Goal: Transaction & Acquisition: Book appointment/travel/reservation

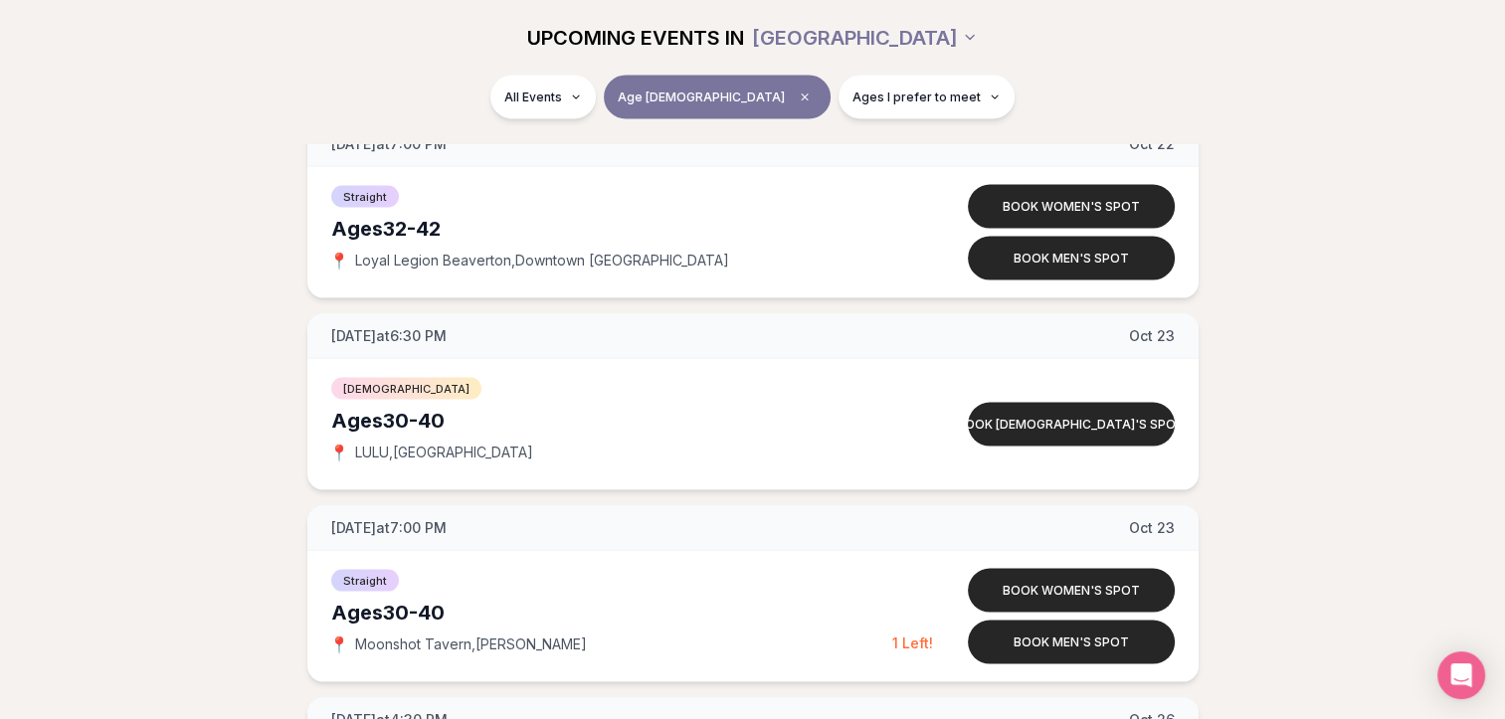
scroll to position [3943, 0]
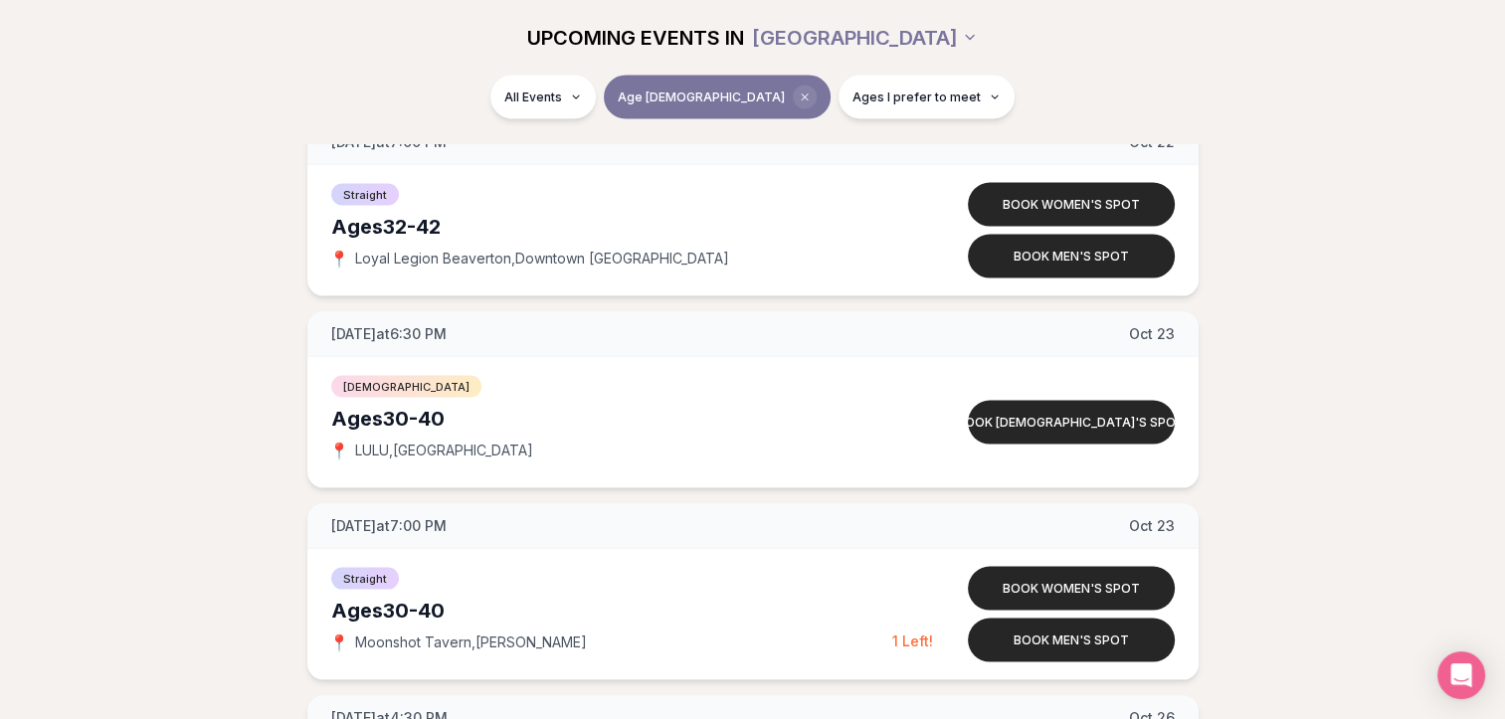
click at [799, 92] on icon "Clear age" at bounding box center [805, 98] width 12 height 12
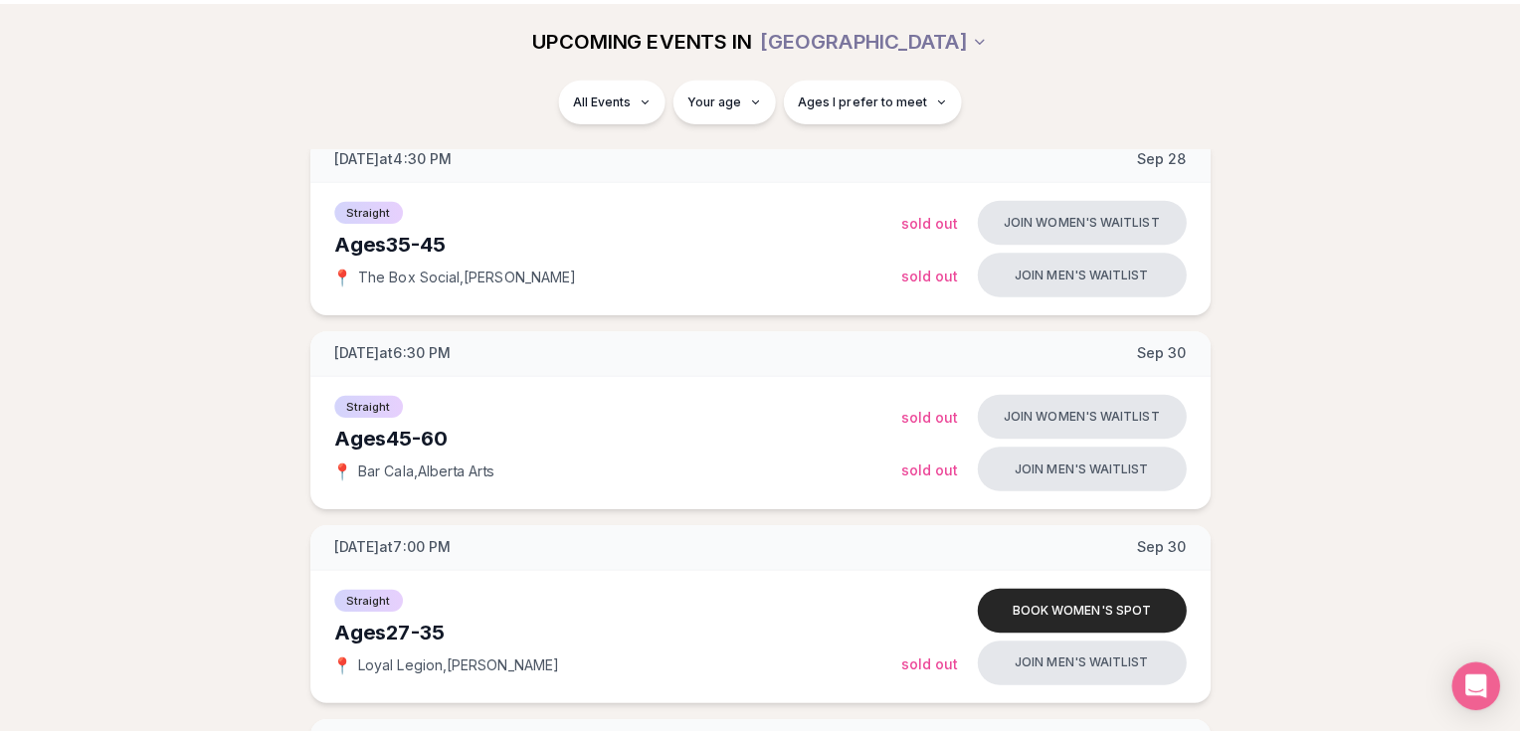
scroll to position [3943, 0]
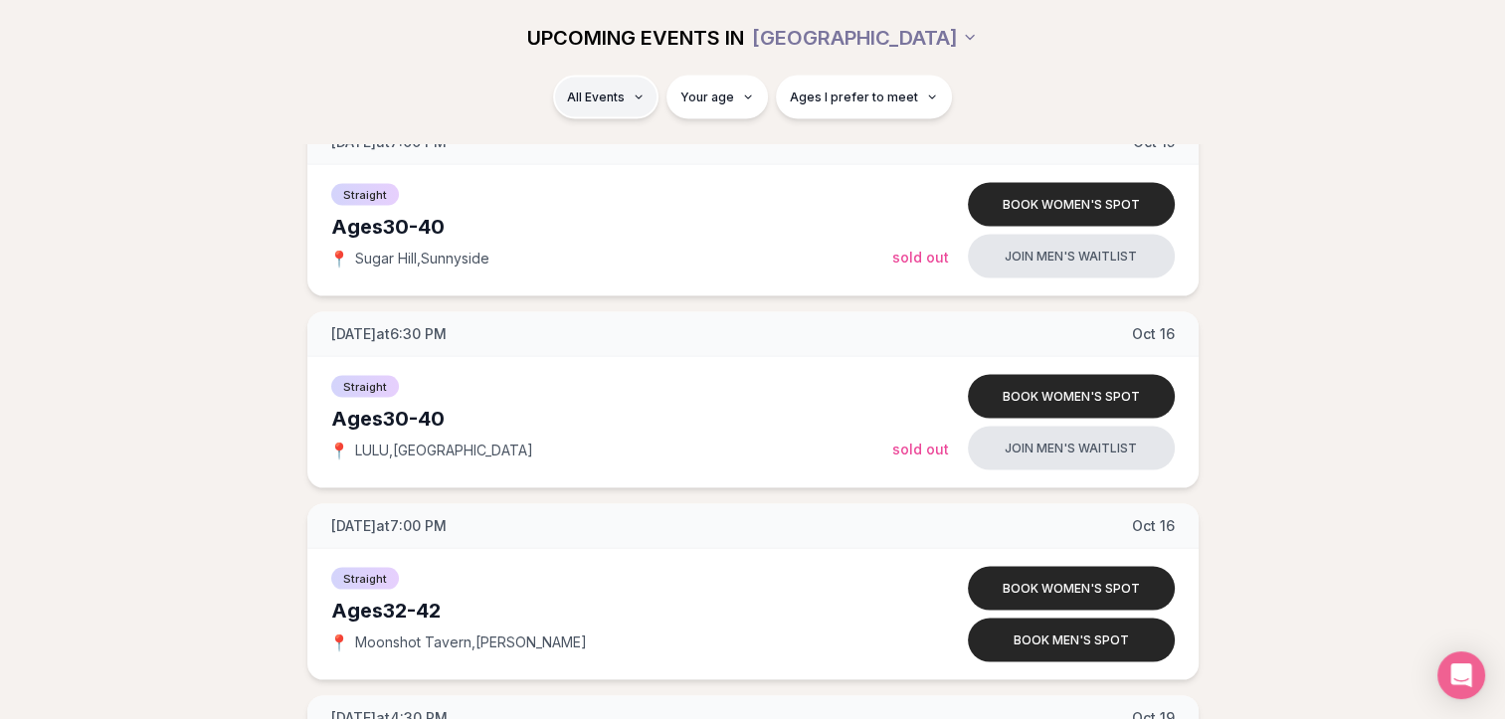
click at [614, 109] on html "Back to home luvvly LOW-PRESSURE SPEED DATING How it Works 💗 3,000 + monthly fi…" at bounding box center [752, 85] width 1505 height 8056
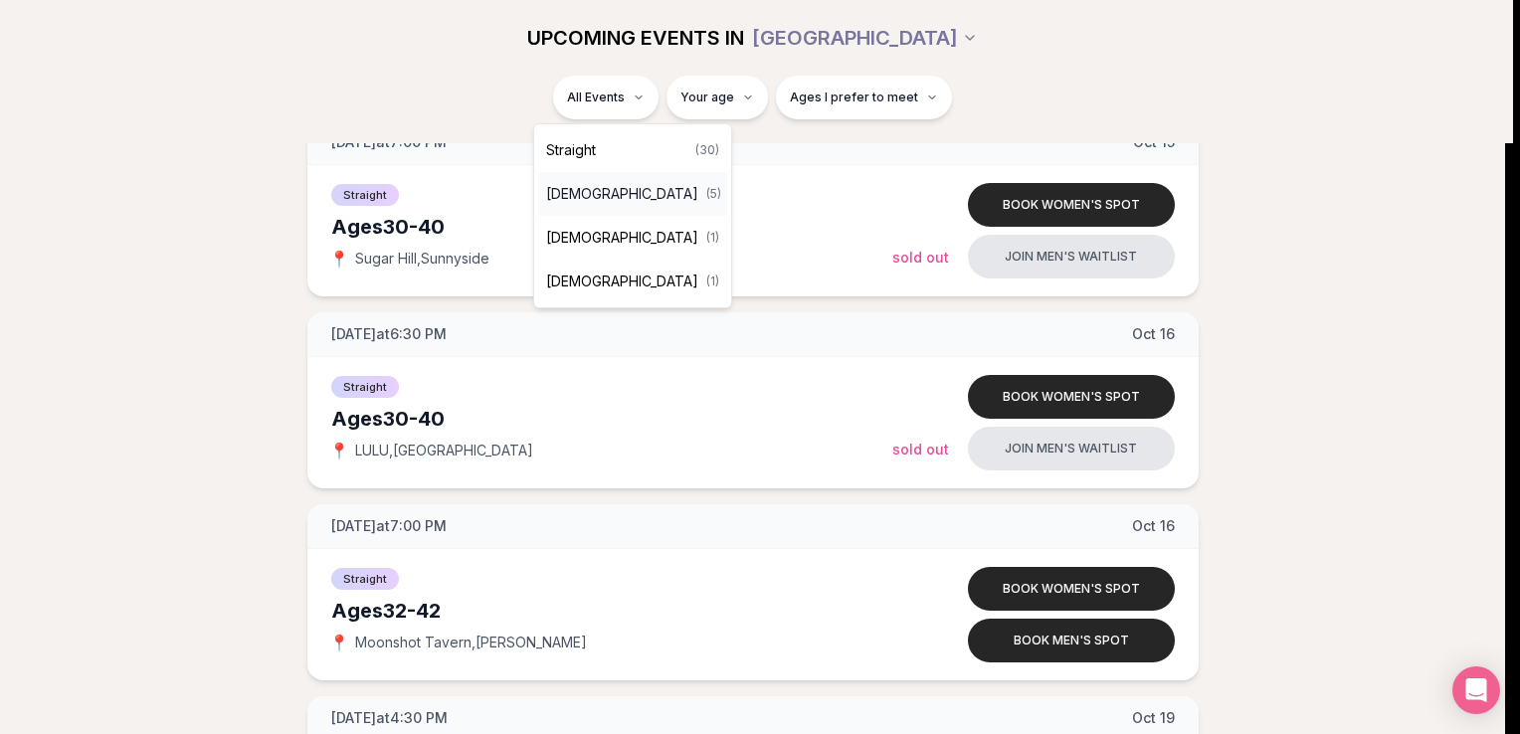
click at [599, 190] on span "[DEMOGRAPHIC_DATA]" at bounding box center [622, 194] width 152 height 20
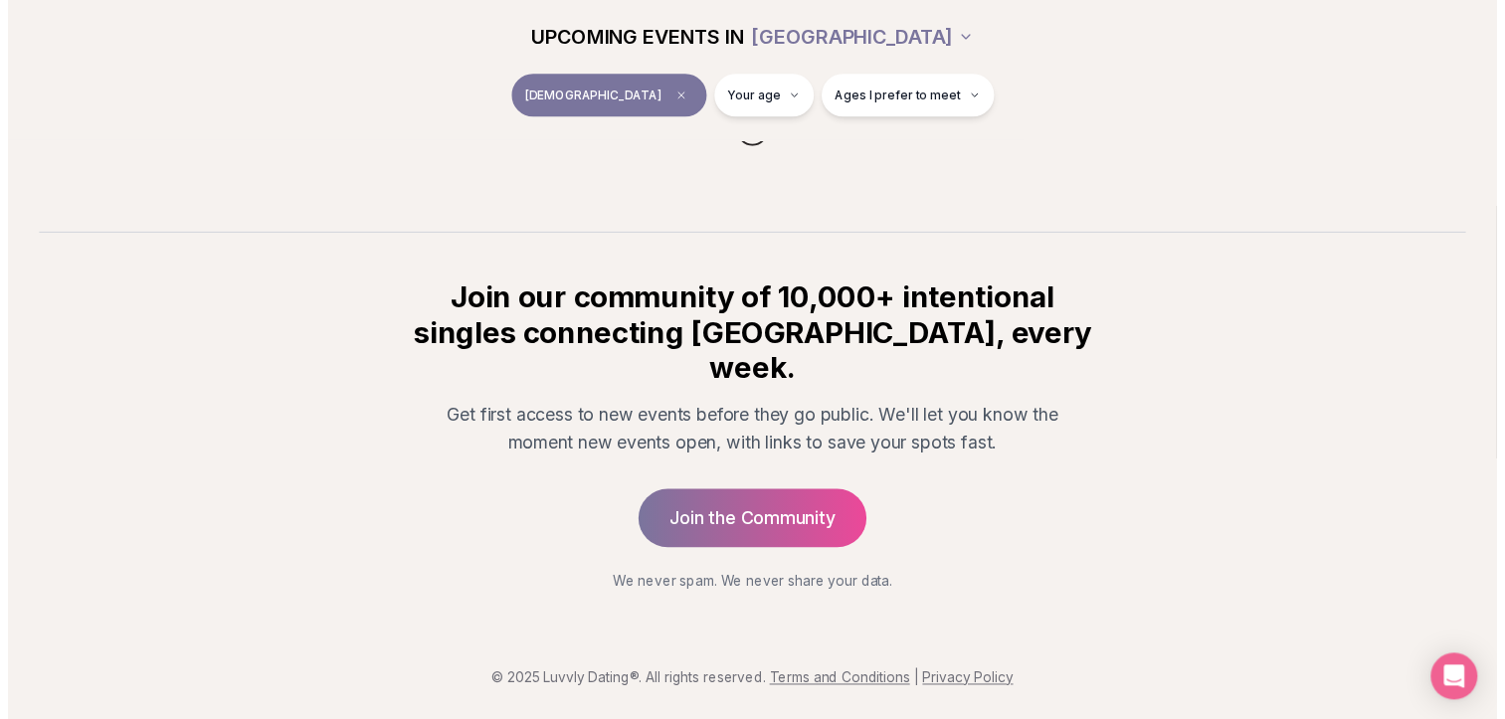
scroll to position [269, 0]
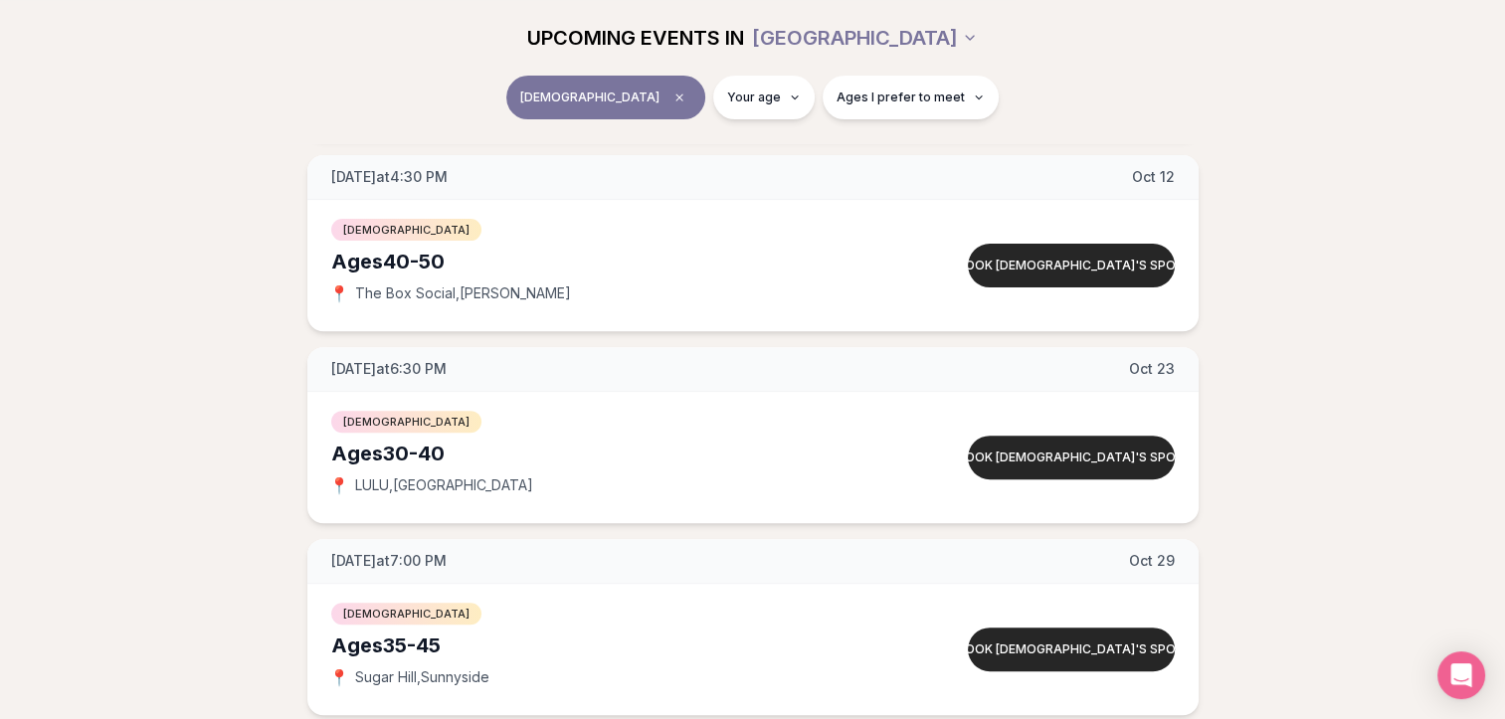
scroll to position [674, 0]
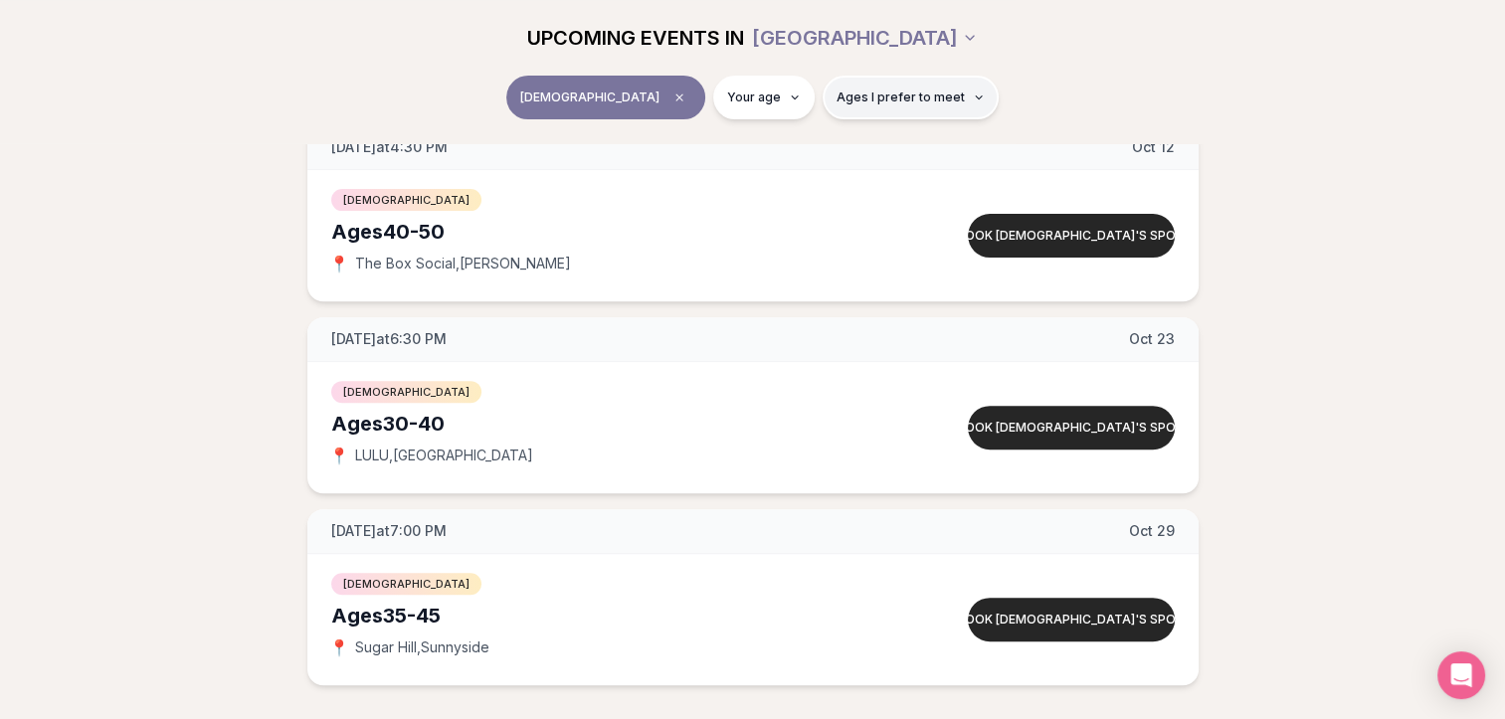
click at [921, 105] on button "Ages I prefer to meet" at bounding box center [911, 98] width 176 height 44
click at [1012, 93] on div "[DEMOGRAPHIC_DATA] Your age Ages I prefer to meet" at bounding box center [753, 102] width 1114 height 52
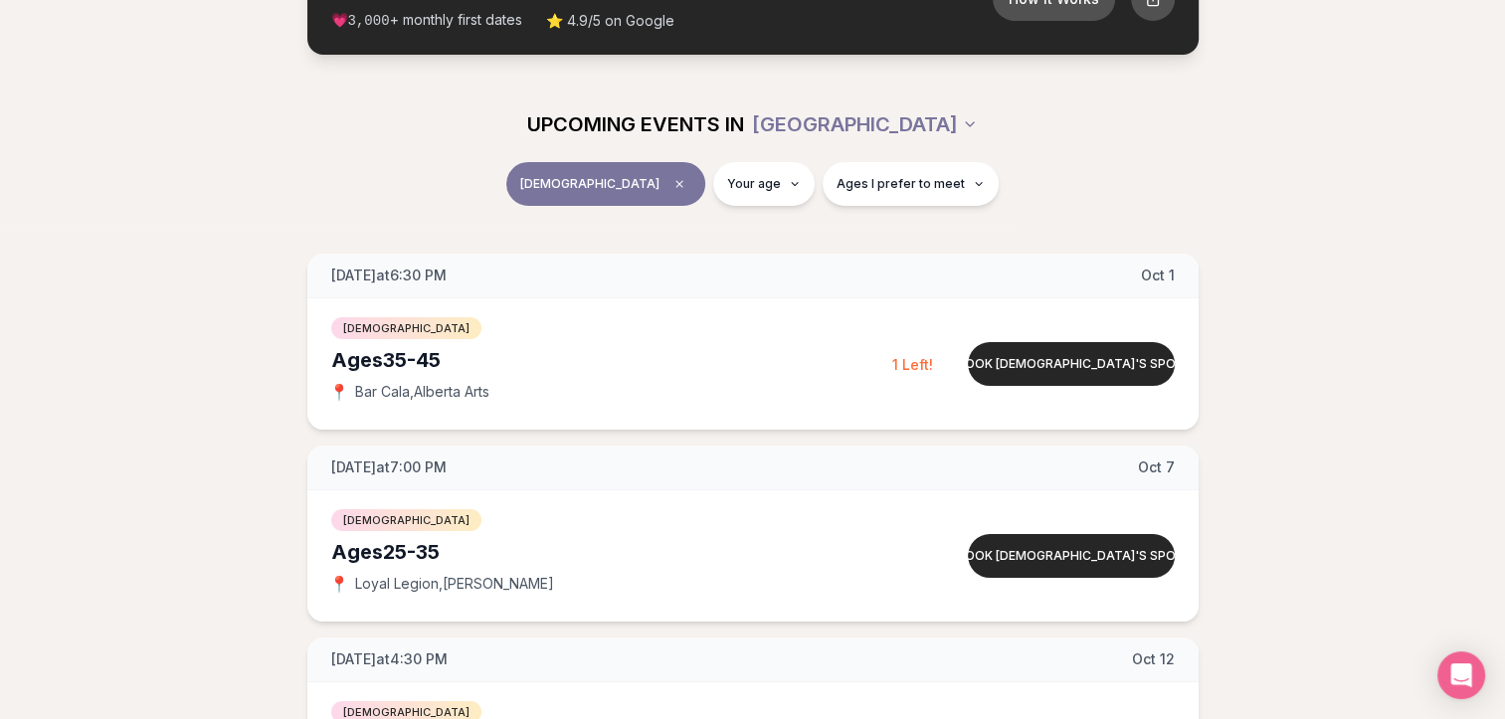
scroll to position [161, 0]
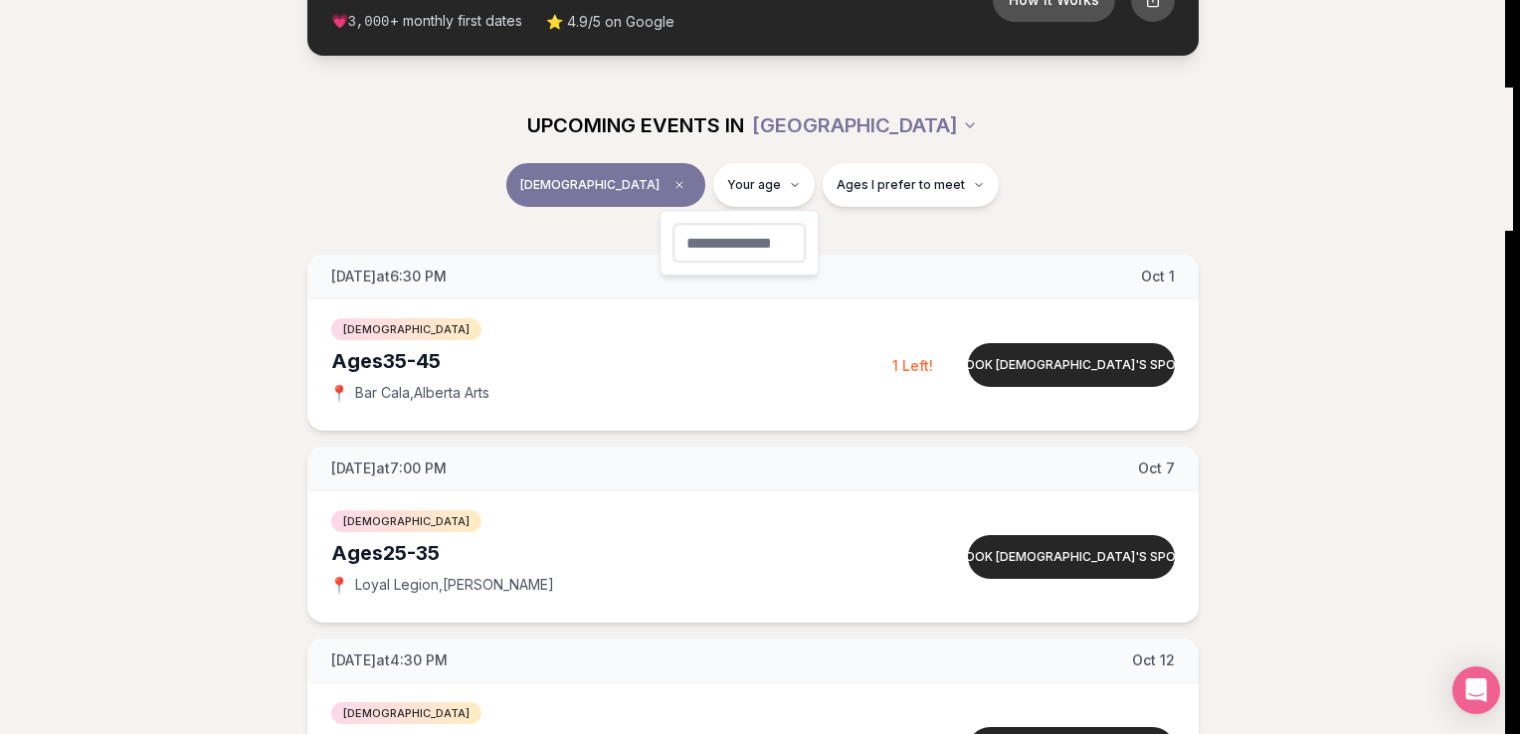
type input "**"
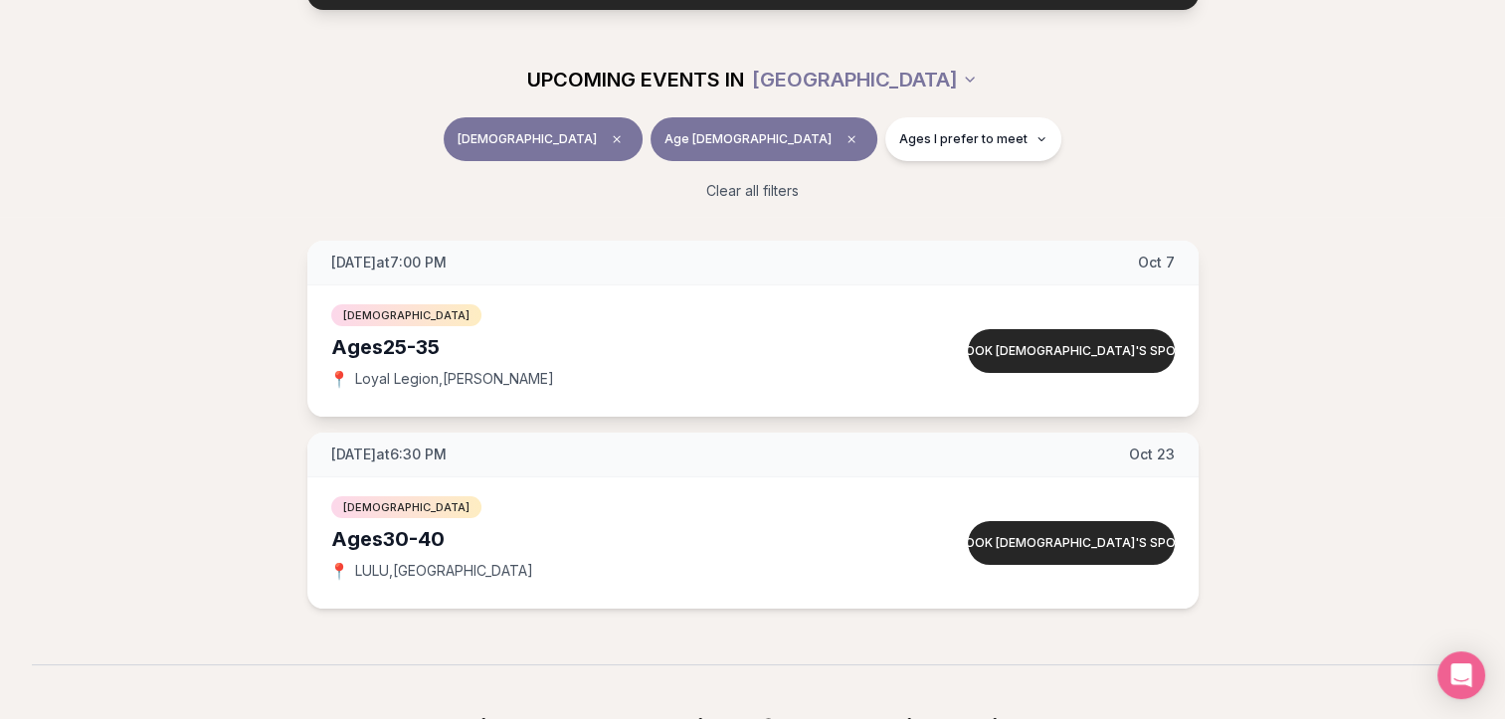
scroll to position [199, 0]
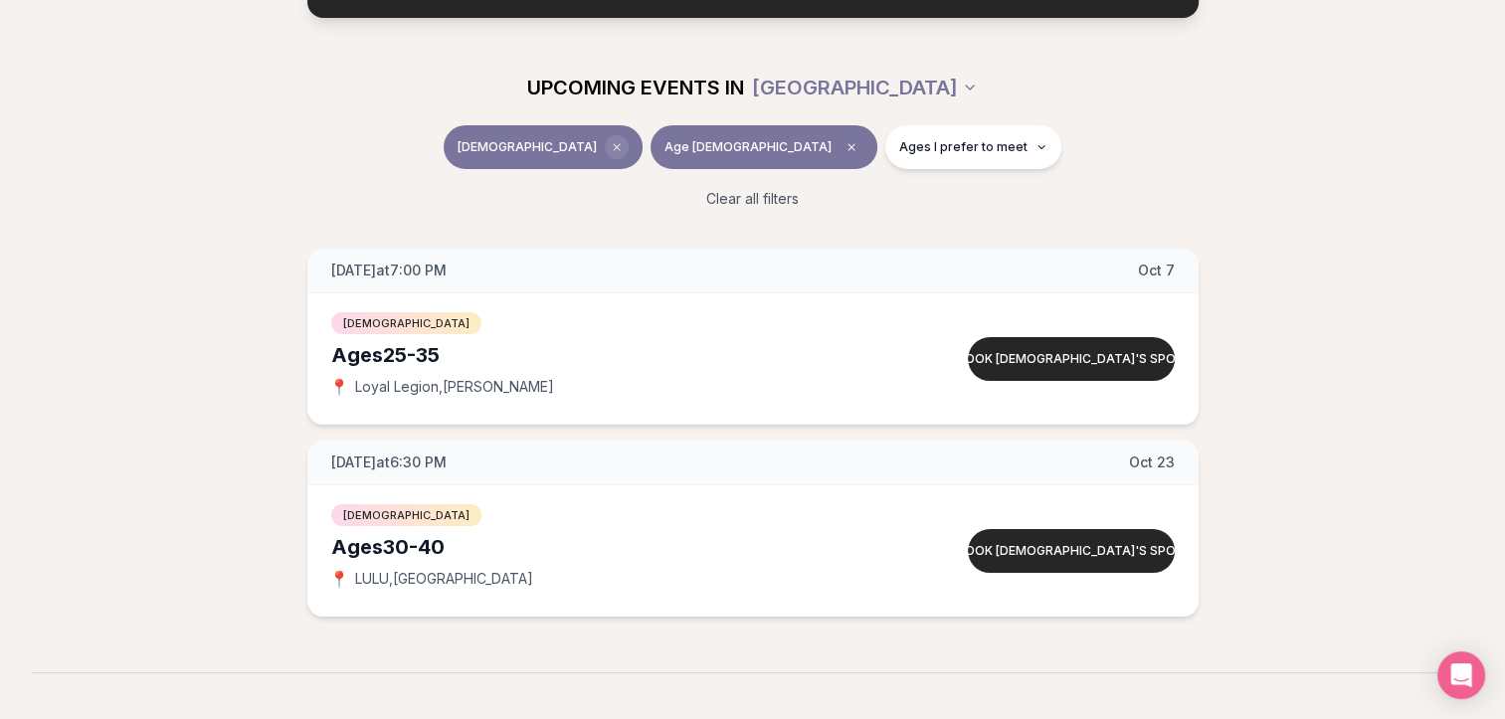
click at [620, 149] on icon "Clear event type filter" at bounding box center [617, 147] width 6 height 6
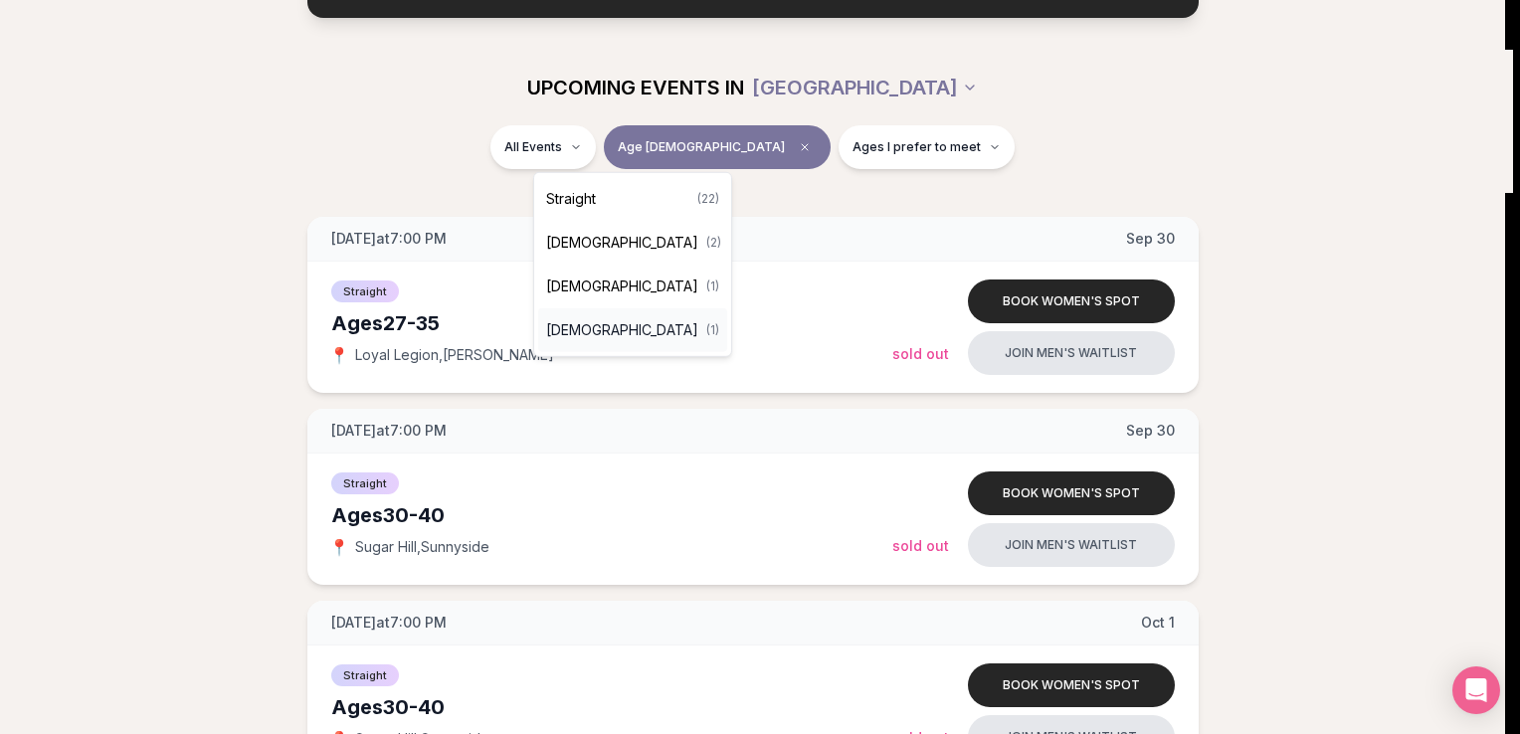
click at [590, 332] on span "[DEMOGRAPHIC_DATA]" at bounding box center [622, 330] width 152 height 20
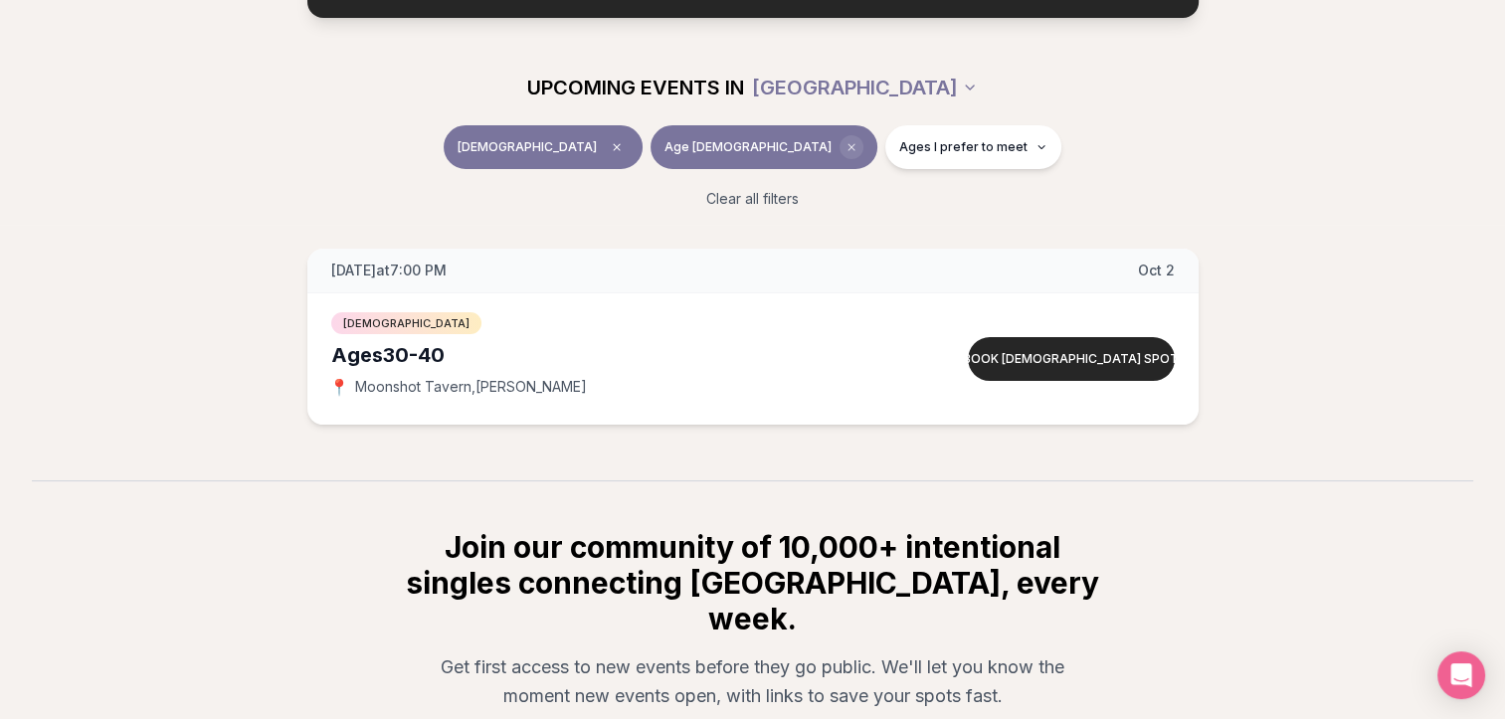
click at [845, 149] on icon "Clear age" at bounding box center [851, 147] width 12 height 12
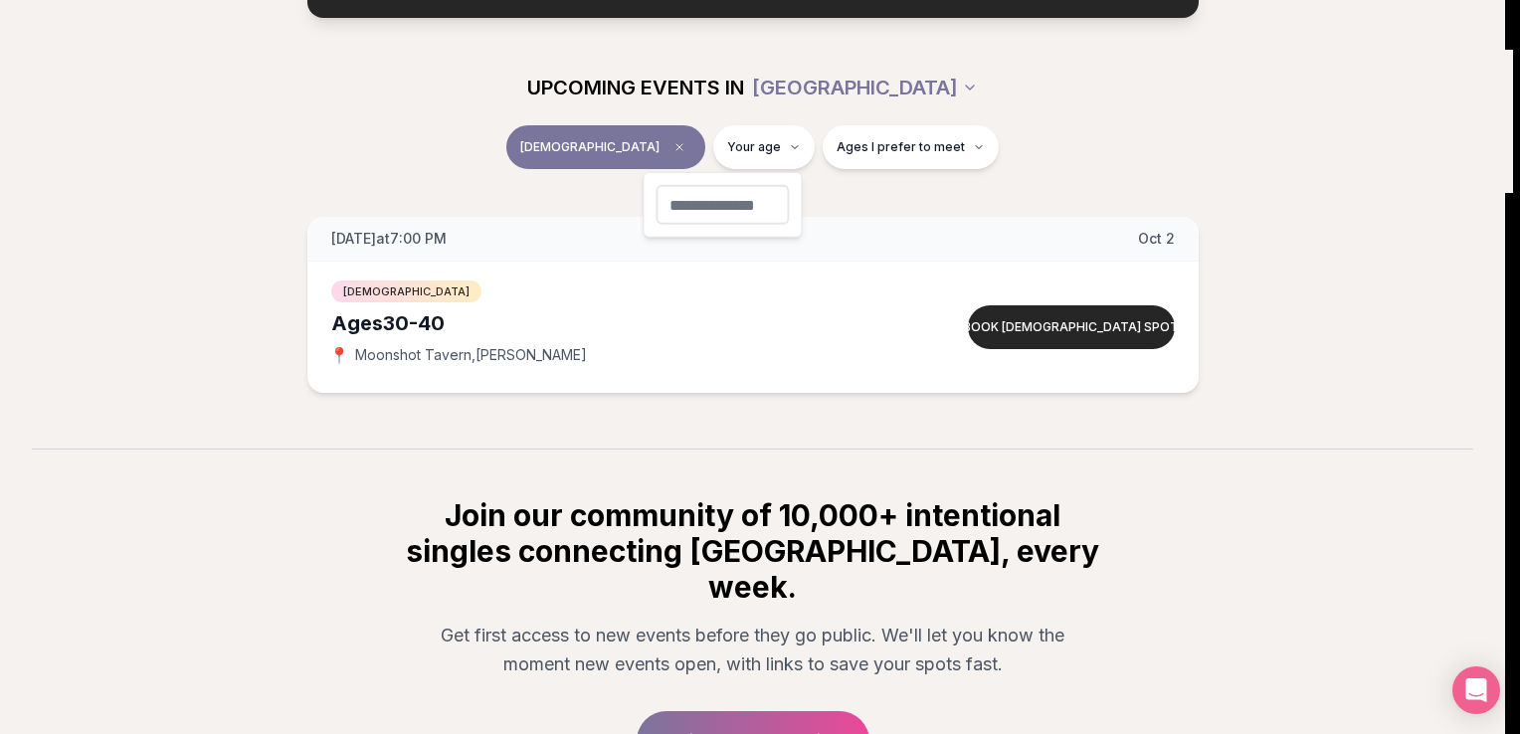
click at [512, 414] on html "Back to home luvvly LOW-PRESSURE SPEED DATING How it Works 💗 3,000 + monthly fi…" at bounding box center [760, 373] width 1520 height 1145
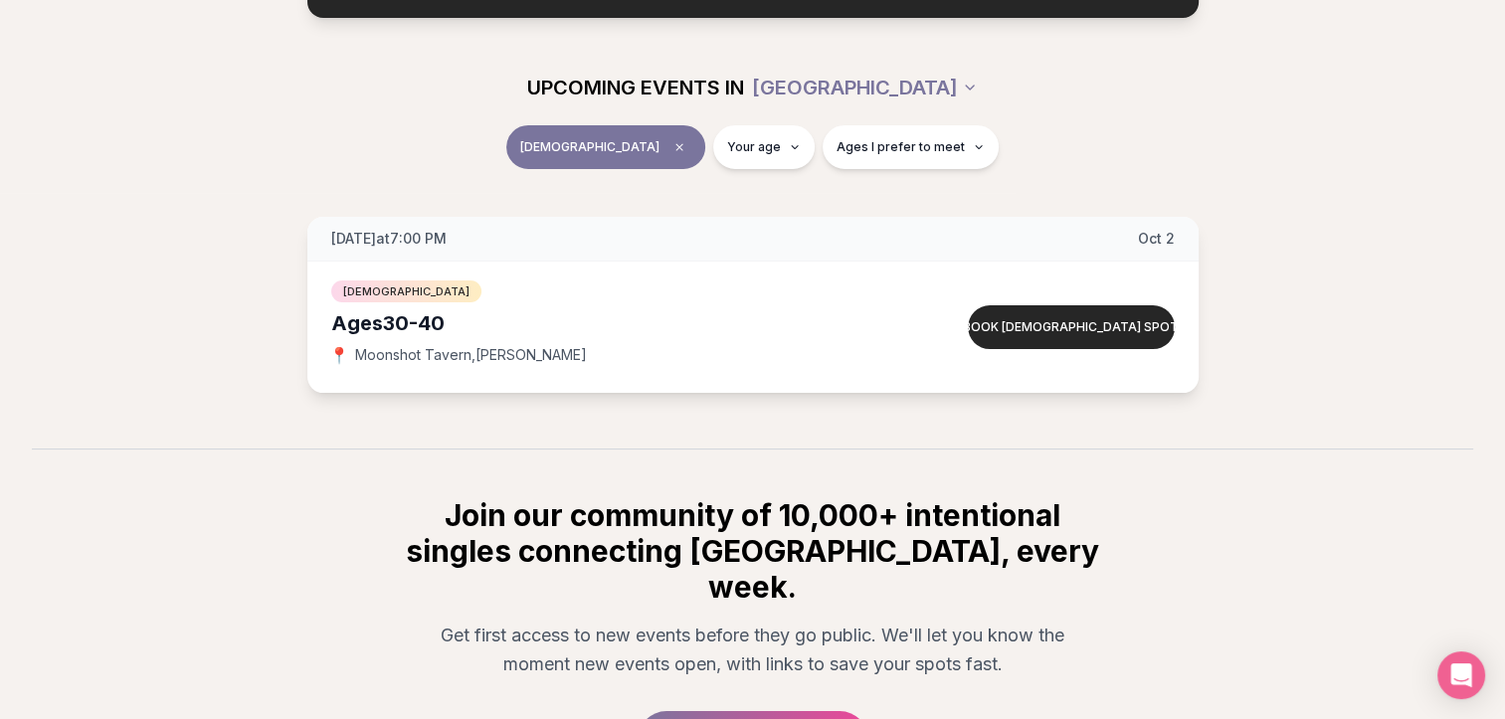
click at [386, 317] on div "Ages [DEMOGRAPHIC_DATA]" at bounding box center [611, 323] width 561 height 28
click at [1036, 319] on button "Book [DEMOGRAPHIC_DATA] spot" at bounding box center [1071, 327] width 207 height 44
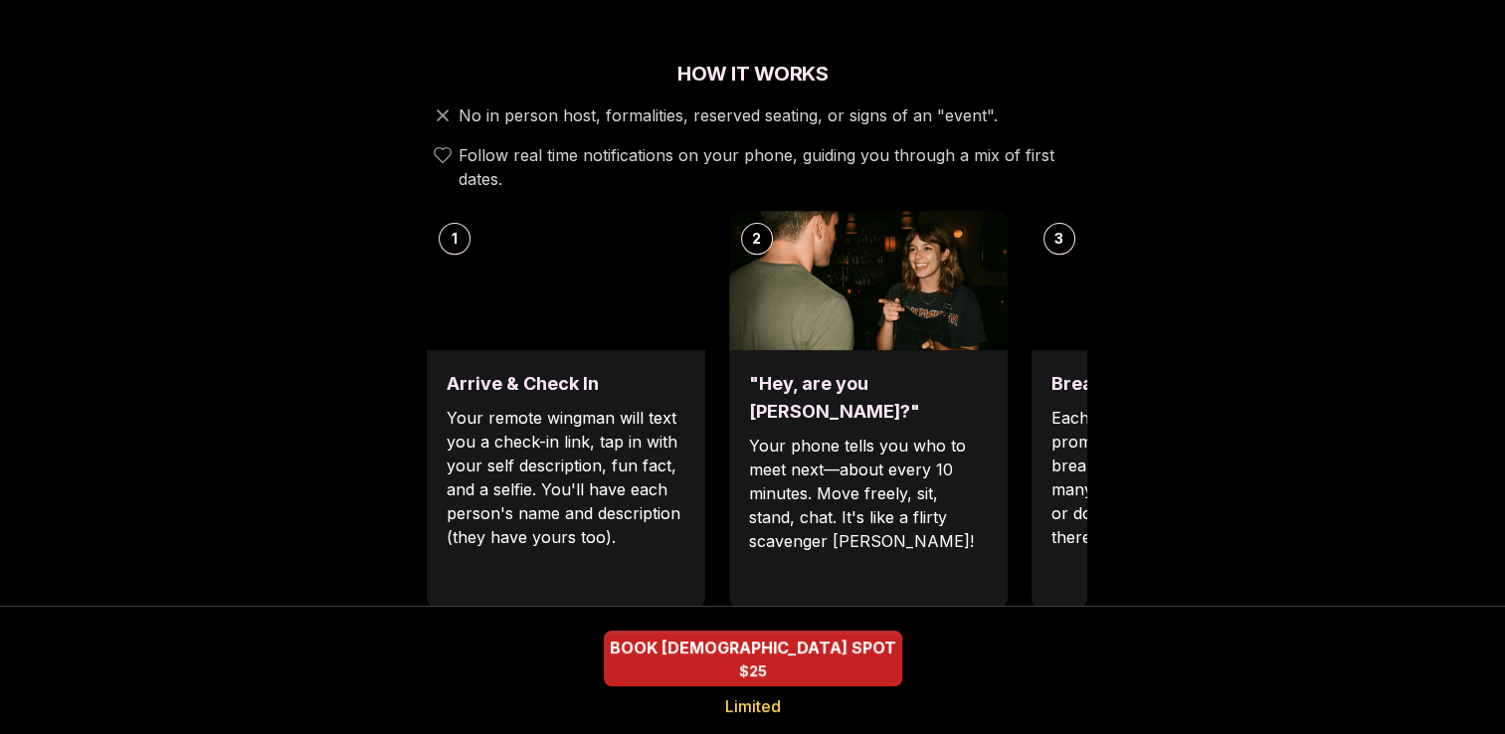
scroll to position [688, 0]
